Goal: Use online tool/utility: Utilize a website feature to perform a specific function

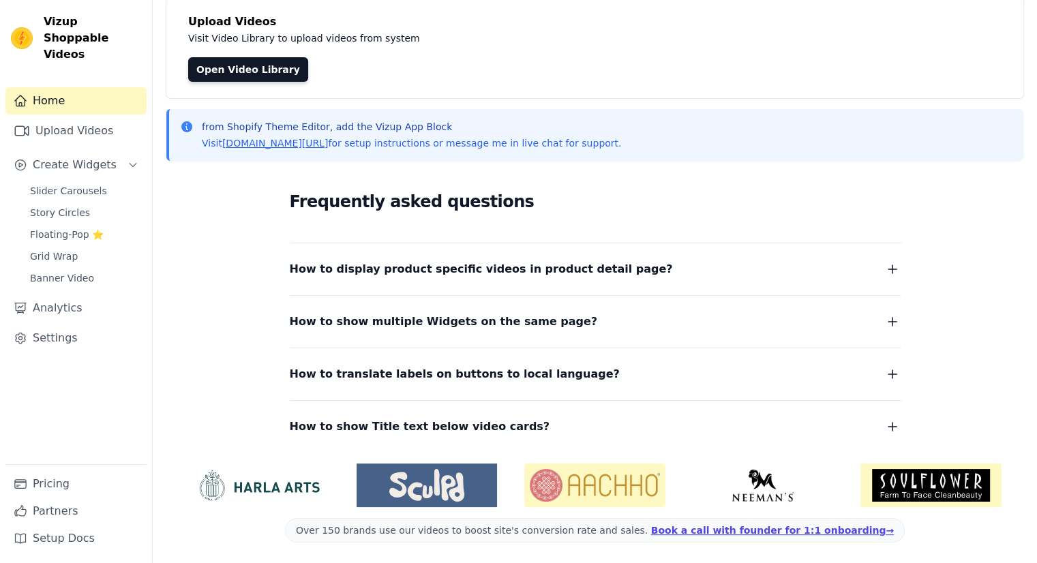
scroll to position [85, 0]
click at [83, 184] on span "Slider Carousels" at bounding box center [68, 191] width 77 height 14
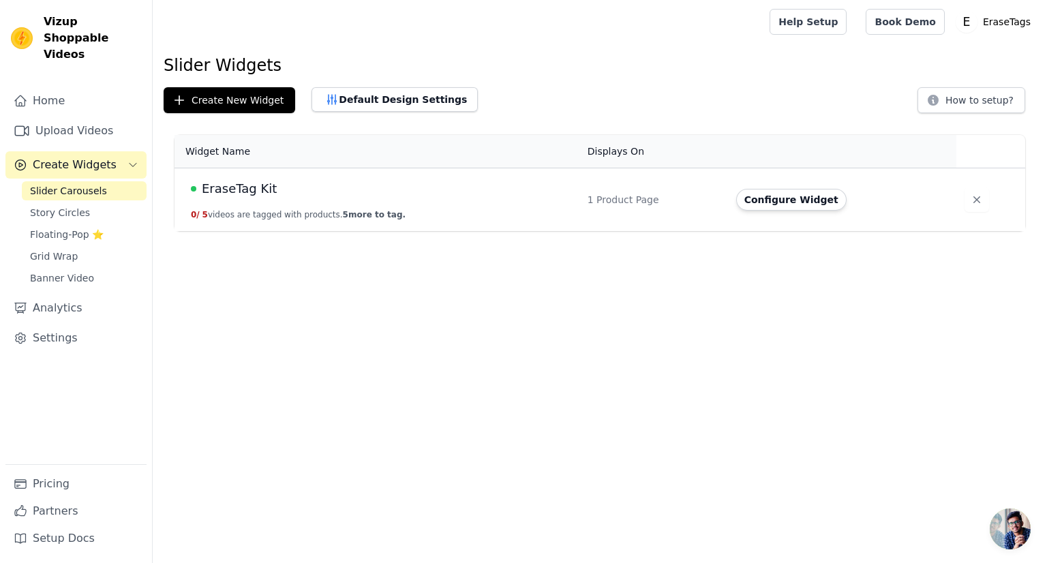
click at [475, 200] on td "EraseTag Kit 0 / 5 videos are tagged with products. 5 more to tag." at bounding box center [377, 199] width 405 height 63
drag, startPoint x: 218, startPoint y: 216, endPoint x: 361, endPoint y: 220, distance: 143.2
click at [360, 220] on td "EraseTag Kit 0 / 5 videos are tagged with products. 5 more to tag." at bounding box center [377, 199] width 405 height 63
click at [361, 220] on td "EraseTag Kit 0 / 5 videos are tagged with products. 5 more to tag." at bounding box center [377, 199] width 405 height 63
click at [773, 205] on button "Configure Widget" at bounding box center [791, 200] width 110 height 22
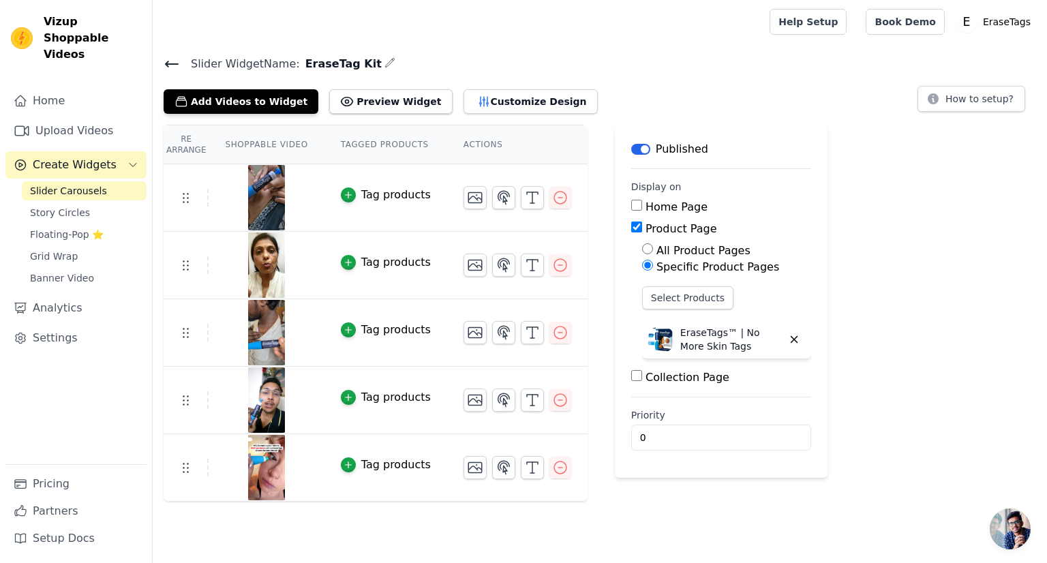
click at [175, 62] on icon at bounding box center [172, 64] width 16 height 16
